Goal: Task Accomplishment & Management: Manage account settings

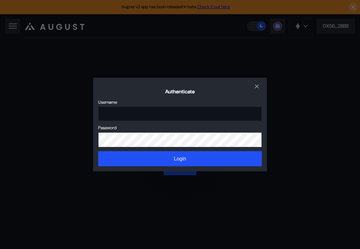
click at [98, 106] on div "Sign In" at bounding box center [98, 106] width 0 height 0
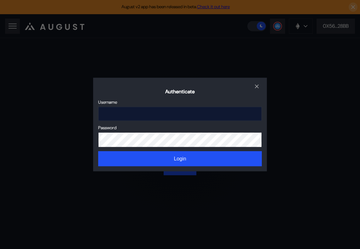
click at [215, 113] on input "Sign In" at bounding box center [180, 113] width 164 height 14
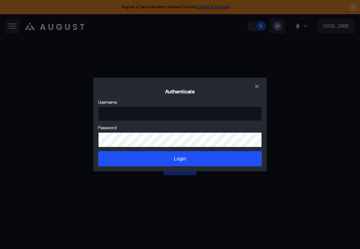
click at [210, 105] on div "Username" at bounding box center [180, 110] width 164 height 22
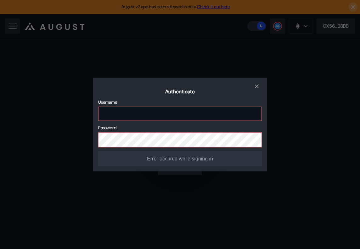
click at [187, 111] on input "Sign In" at bounding box center [180, 113] width 164 height 14
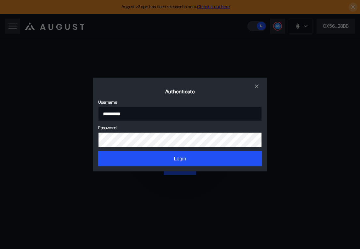
type input "*********"
click at [224, 122] on div "Username ********* Password Login" at bounding box center [180, 132] width 164 height 67
click at [98, 132] on div "Sign In" at bounding box center [98, 132] width 0 height 0
click at [260, 87] on button "close modal" at bounding box center [257, 86] width 10 height 7
click at [98, 106] on div "Sign In" at bounding box center [98, 106] width 0 height 0
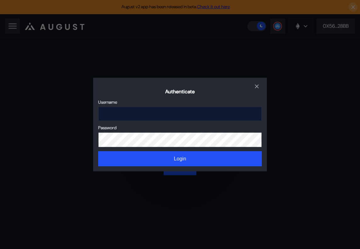
click at [256, 112] on input "Sign In" at bounding box center [180, 113] width 164 height 14
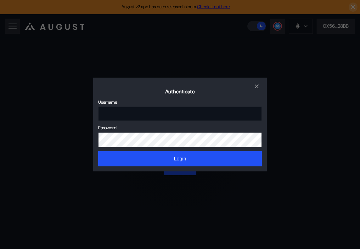
click at [98, 106] on div "Sign In" at bounding box center [98, 106] width 0 height 0
click at [258, 85] on icon "close modal" at bounding box center [256, 86] width 3 height 3
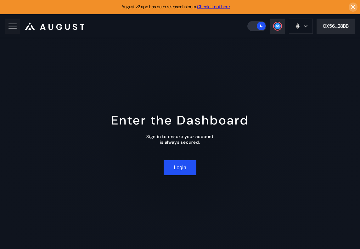
click at [10, 31] on button at bounding box center [12, 26] width 15 height 15
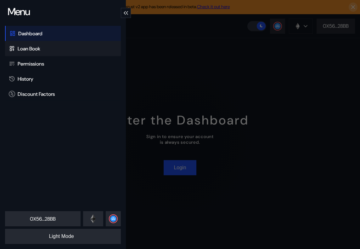
click at [43, 50] on div "Loan Book" at bounding box center [63, 48] width 116 height 15
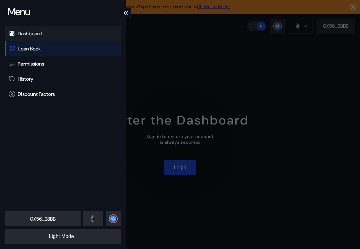
click at [48, 30] on div "Dashboard" at bounding box center [63, 33] width 116 height 15
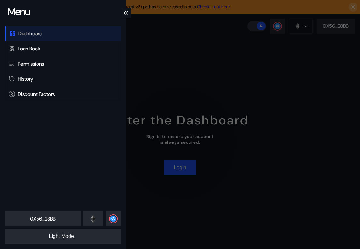
click at [128, 13] on div "modal" at bounding box center [126, 13] width 10 height 10
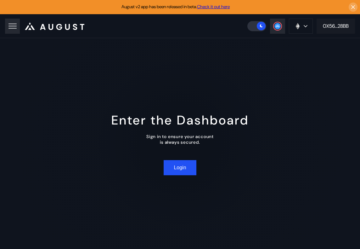
click at [338, 24] on button "0X56...28BB" at bounding box center [336, 26] width 38 height 15
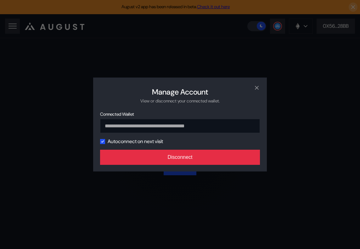
click at [190, 158] on button "Disconnect" at bounding box center [180, 157] width 160 height 15
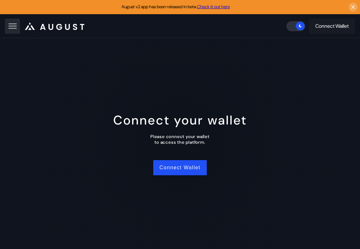
click at [320, 23] on div "Connect Wallet" at bounding box center [331, 26] width 33 height 7
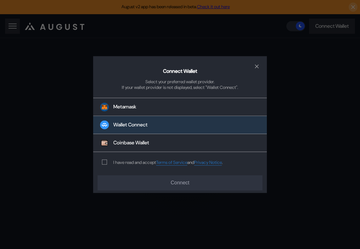
click at [160, 123] on button "Wallet Connect" at bounding box center [180, 125] width 174 height 18
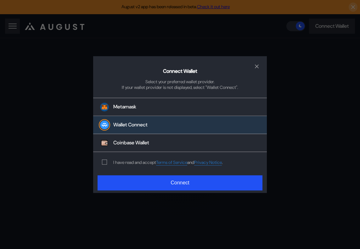
click at [144, 162] on div "I have read and accept Terms of Service and Privacy Notice ." at bounding box center [168, 162] width 110 height 6
click at [103, 161] on span "modal" at bounding box center [104, 162] width 4 height 4
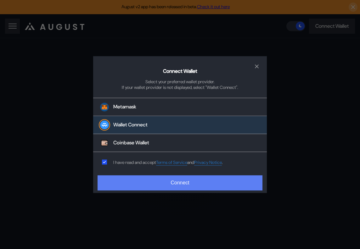
click at [133, 178] on button "Connect" at bounding box center [180, 182] width 165 height 15
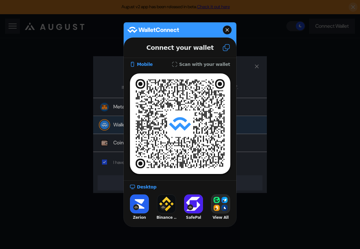
click at [222, 49] on button at bounding box center [226, 47] width 20 height 17
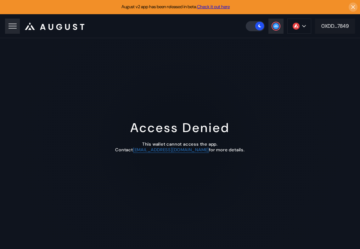
click at [330, 24] on div "0XDD...7849" at bounding box center [334, 26] width 27 height 7
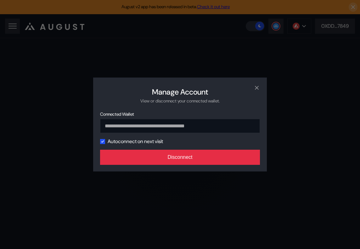
click at [193, 158] on button "Disconnect" at bounding box center [180, 157] width 160 height 15
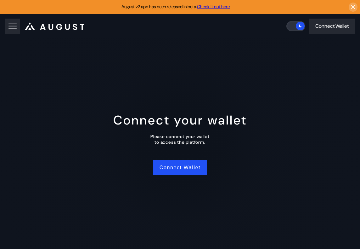
click at [296, 29] on span at bounding box center [300, 26] width 9 height 9
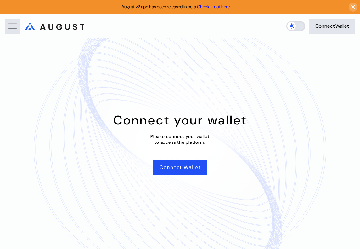
click at [295, 29] on label at bounding box center [296, 26] width 19 height 10
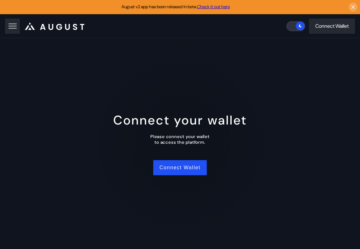
click at [296, 29] on span at bounding box center [300, 26] width 9 height 9
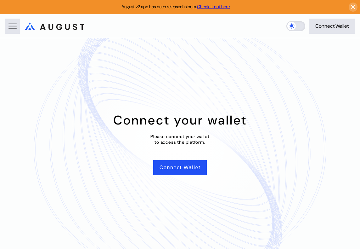
click at [295, 29] on label at bounding box center [296, 26] width 19 height 10
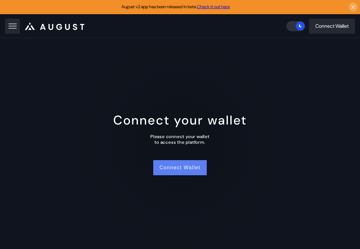
click at [183, 166] on button "Connect Wallet" at bounding box center [180, 167] width 54 height 15
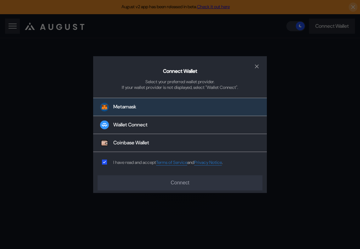
click at [154, 109] on button "Metamask" at bounding box center [180, 107] width 174 height 18
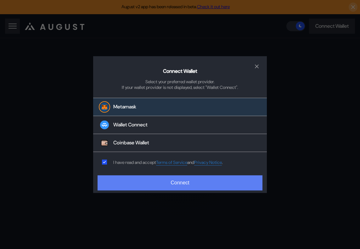
click at [199, 179] on button "Connect" at bounding box center [180, 182] width 165 height 15
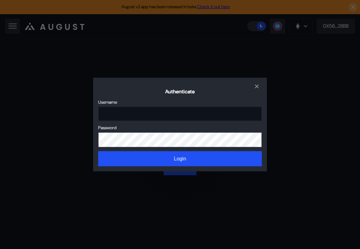
type input "*********"
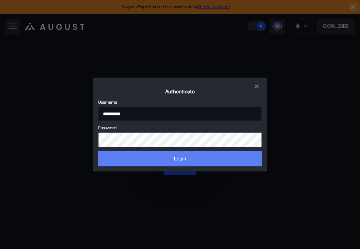
click at [223, 158] on button "Login" at bounding box center [180, 158] width 164 height 15
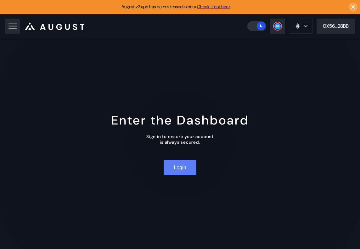
click at [179, 170] on button "Login" at bounding box center [180, 167] width 32 height 15
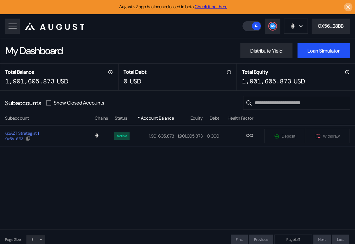
click at [350, 6] on icon at bounding box center [348, 7] width 3 height 3
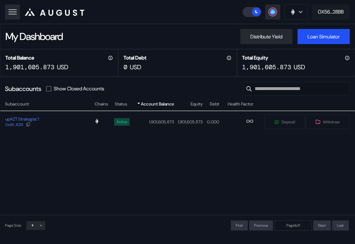
click at [326, 13] on div "0X56...28BB" at bounding box center [331, 12] width 26 height 7
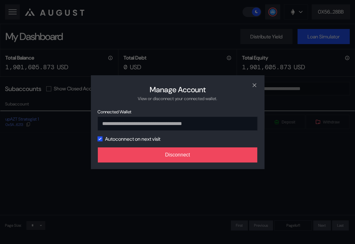
click at [219, 143] on div "**********" at bounding box center [178, 122] width 174 height 94
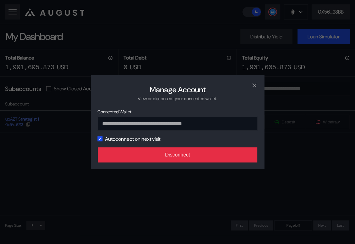
click at [222, 153] on button "Disconnect" at bounding box center [178, 154] width 160 height 15
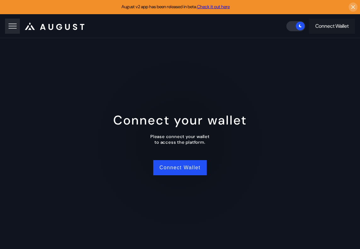
click at [323, 25] on div "Connect Wallet" at bounding box center [331, 26] width 33 height 7
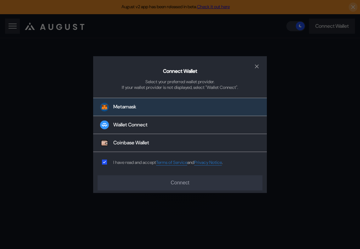
click at [168, 106] on button "Metamask" at bounding box center [180, 107] width 174 height 18
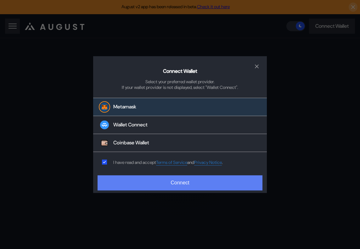
click at [137, 178] on button "Connect" at bounding box center [180, 182] width 165 height 15
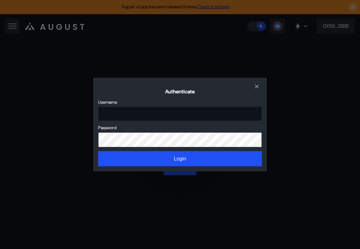
type input "*********"
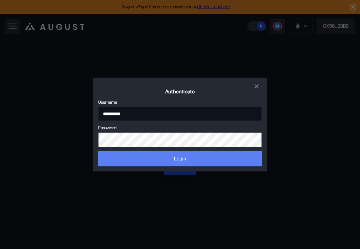
click at [194, 161] on button "Login" at bounding box center [180, 158] width 164 height 15
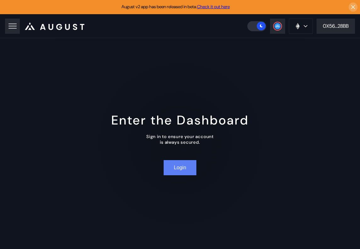
click at [177, 170] on button "Login" at bounding box center [180, 167] width 32 height 15
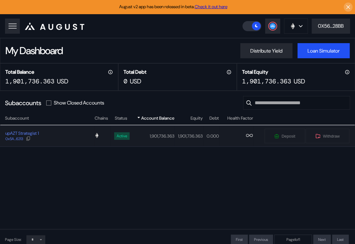
click at [44, 135] on div "upAZT Strategist 1 0x5A...6213" at bounding box center [47, 135] width 94 height 11
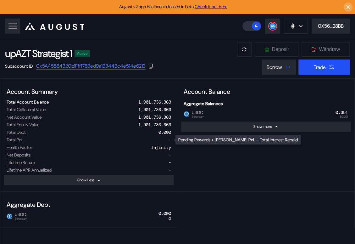
select select "*"
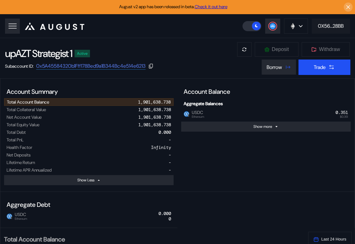
click at [348, 7] on icon at bounding box center [348, 7] width 6 height 7
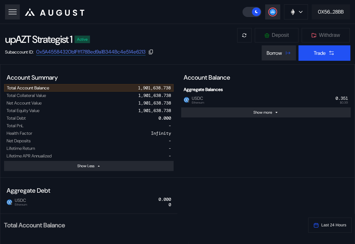
click at [334, 12] on div "0X56...28BB" at bounding box center [331, 12] width 26 height 7
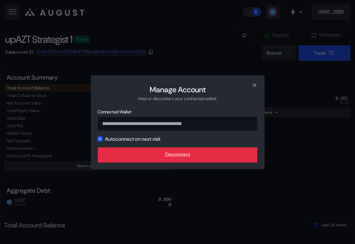
click at [208, 150] on button "Disconnect" at bounding box center [178, 154] width 160 height 15
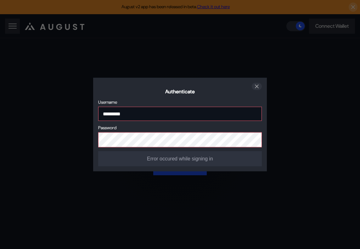
click at [254, 83] on icon "close modal" at bounding box center [257, 86] width 6 height 7
